Goal: Task Accomplishment & Management: Manage account settings

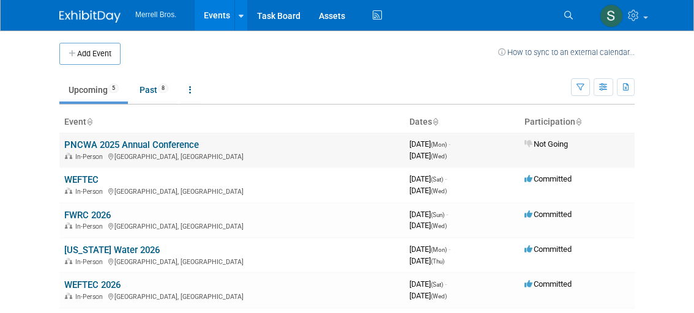
click at [178, 144] on link "PNCWA 2025 Annual Conference" at bounding box center [131, 145] width 135 height 11
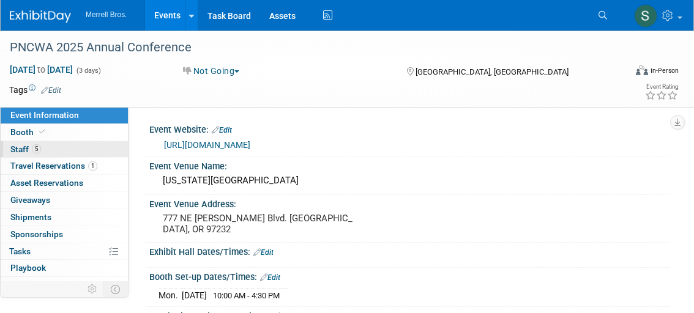
click at [39, 148] on span "5" at bounding box center [36, 149] width 9 height 9
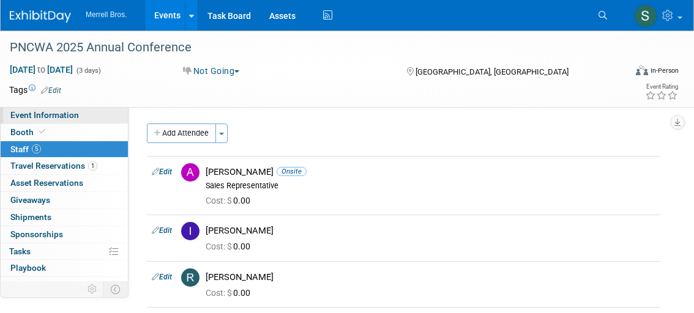
click at [60, 112] on span "Event Information" at bounding box center [44, 115] width 69 height 10
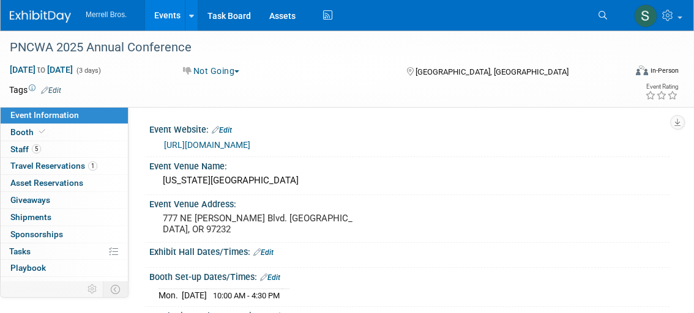
click at [166, 13] on link "Events" at bounding box center [167, 15] width 45 height 31
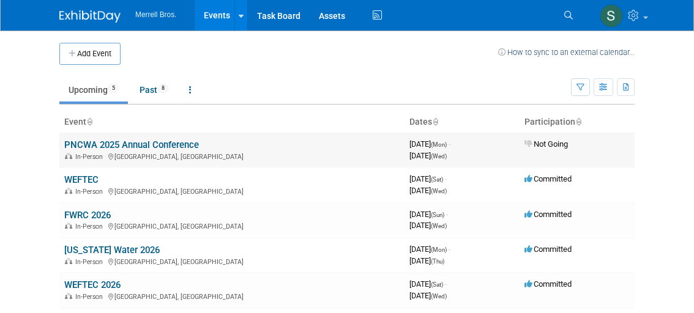
click at [181, 141] on link "PNCWA 2025 Annual Conference" at bounding box center [131, 145] width 135 height 11
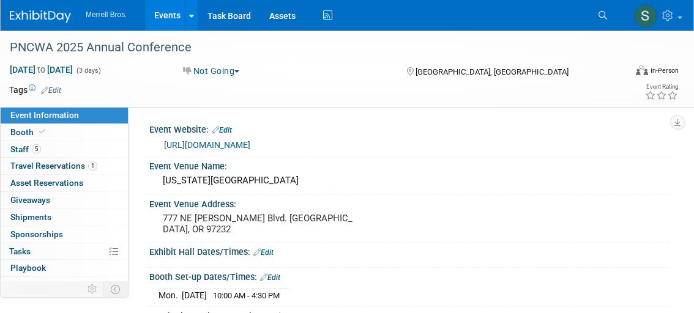
click at [237, 72] on button "Not Going" at bounding box center [212, 71] width 66 height 12
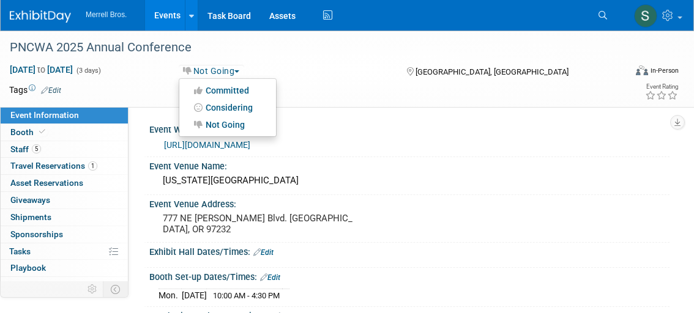
click at [325, 84] on td at bounding box center [308, 90] width 495 height 12
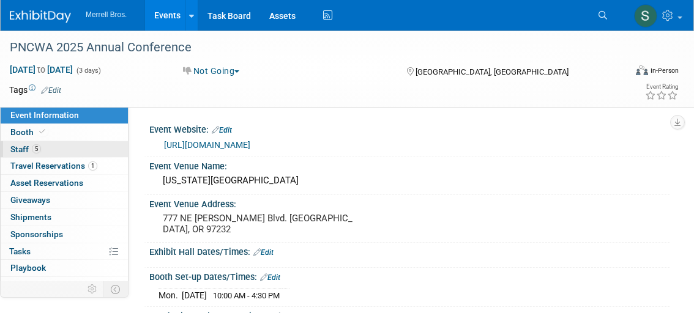
click at [27, 147] on span "Staff 5" at bounding box center [25, 150] width 31 height 10
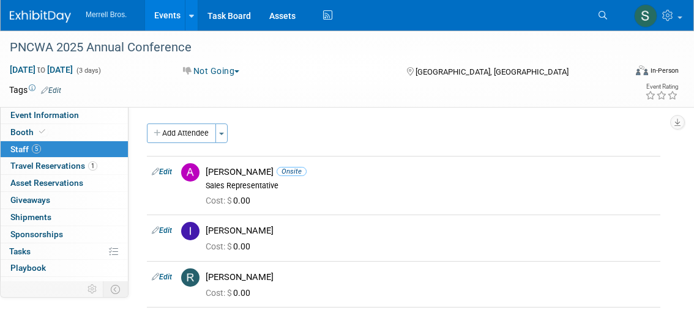
click at [208, 70] on button "Not Going" at bounding box center [212, 71] width 66 height 12
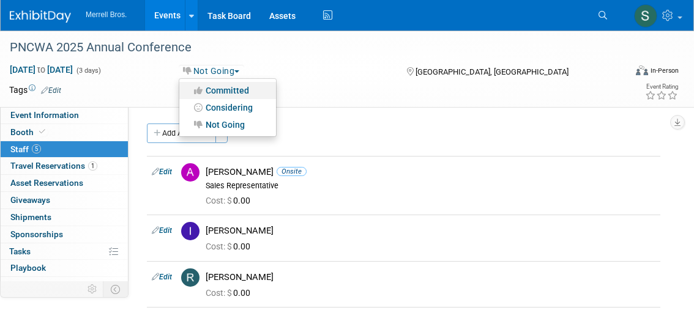
click at [250, 88] on link "Committed" at bounding box center [227, 90] width 97 height 17
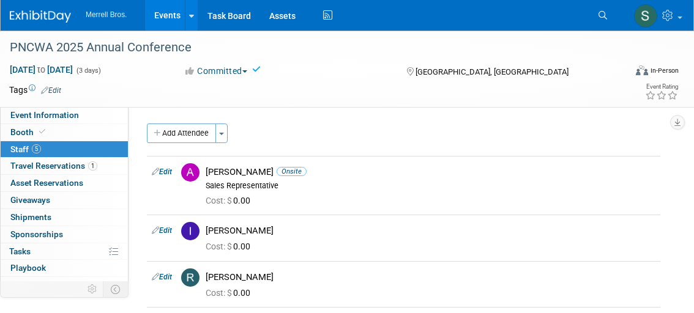
click at [299, 77] on div "Sep 15, 2025 to Sep 17, 2025 (3 days) Sep 15, 2025 to Sep 17, 2025 Committed Co…" at bounding box center [339, 73] width 679 height 18
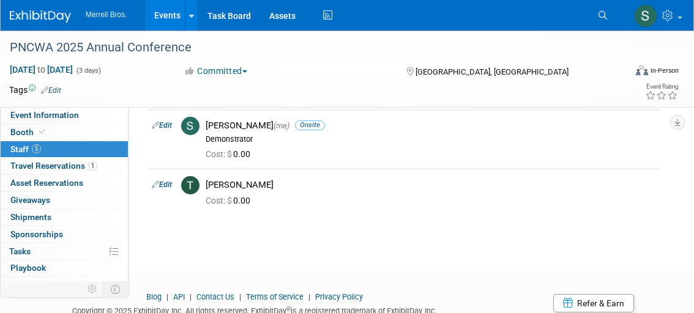
scroll to position [200, 0]
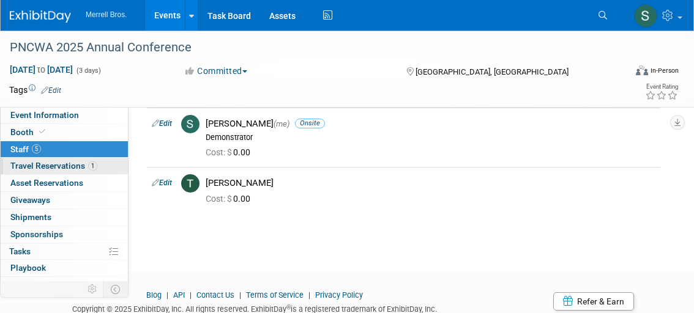
click at [68, 163] on span "Travel Reservations 1" at bounding box center [53, 166] width 87 height 10
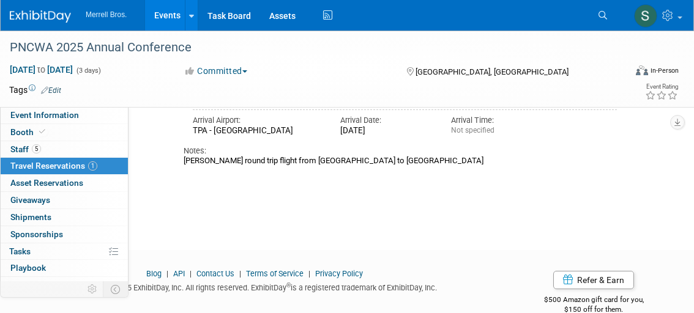
scroll to position [345, 0]
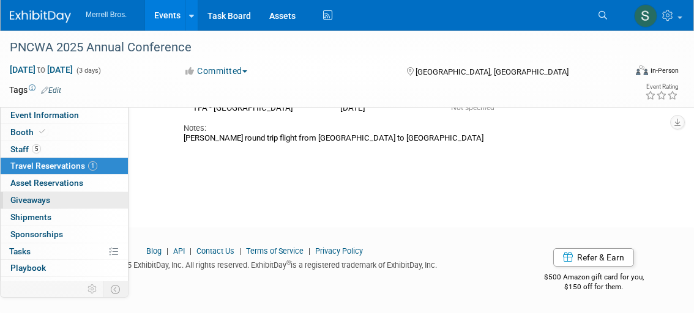
click at [46, 201] on span "Giveaways 0" at bounding box center [30, 200] width 40 height 10
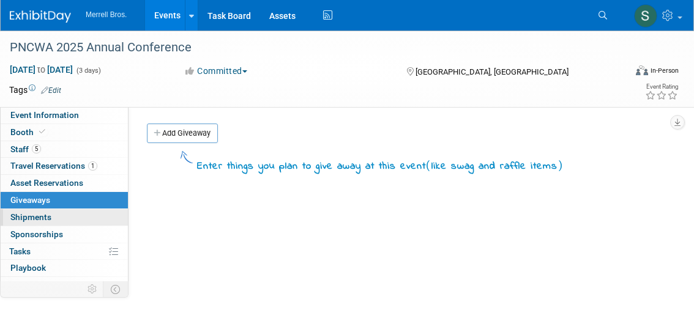
click at [48, 216] on span "Shipments 0" at bounding box center [30, 217] width 41 height 10
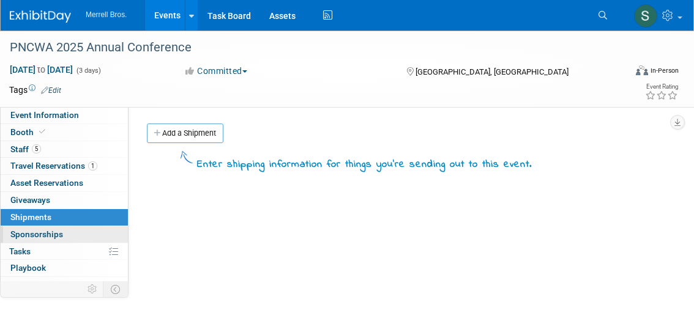
click at [50, 238] on span "Sponsorships 0" at bounding box center [36, 235] width 53 height 10
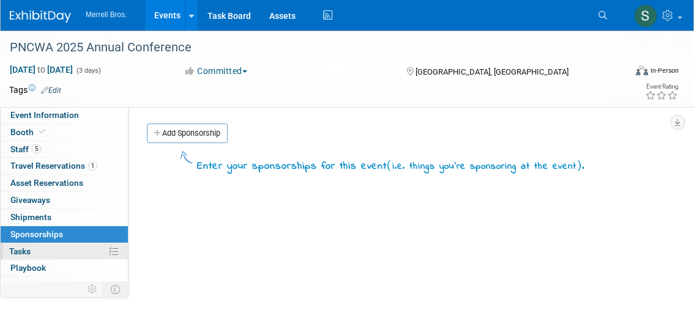
click at [37, 253] on link "0% Tasks 0%" at bounding box center [64, 252] width 127 height 17
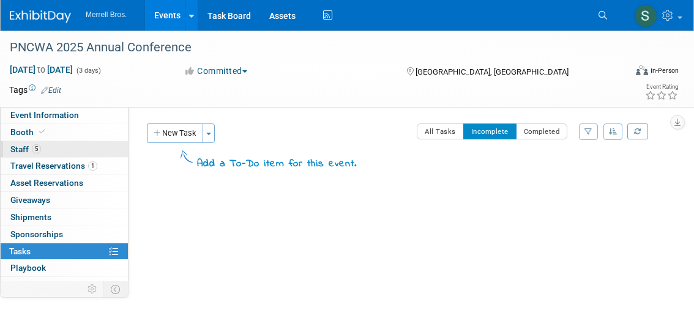
click at [58, 152] on link "5 Staff 5" at bounding box center [64, 149] width 127 height 17
